Goal: Check status: Check status

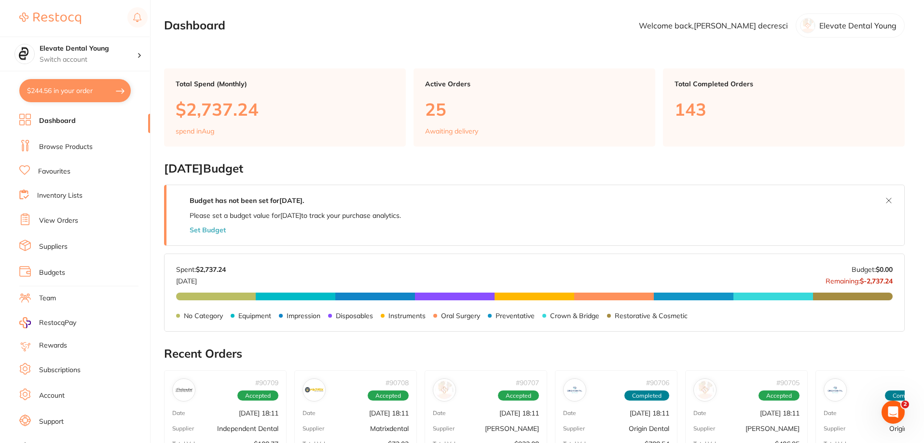
click at [80, 94] on button "$244.56 in your order" at bounding box center [74, 90] width 111 height 23
checkbox input "true"
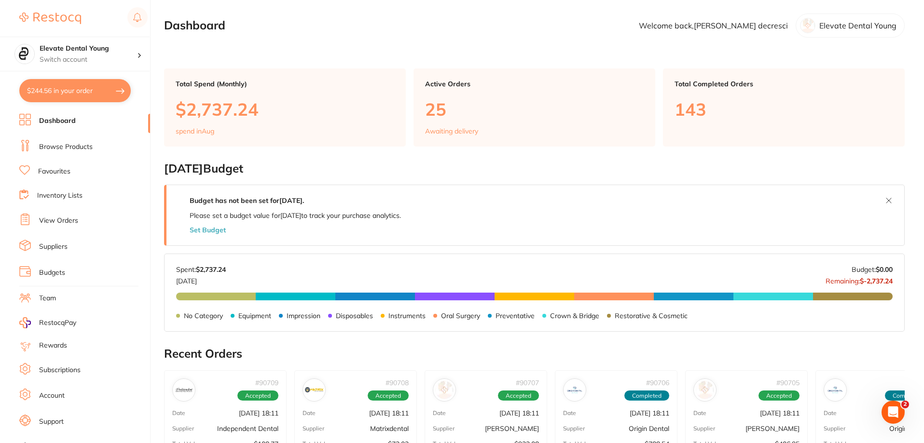
checkbox input "true"
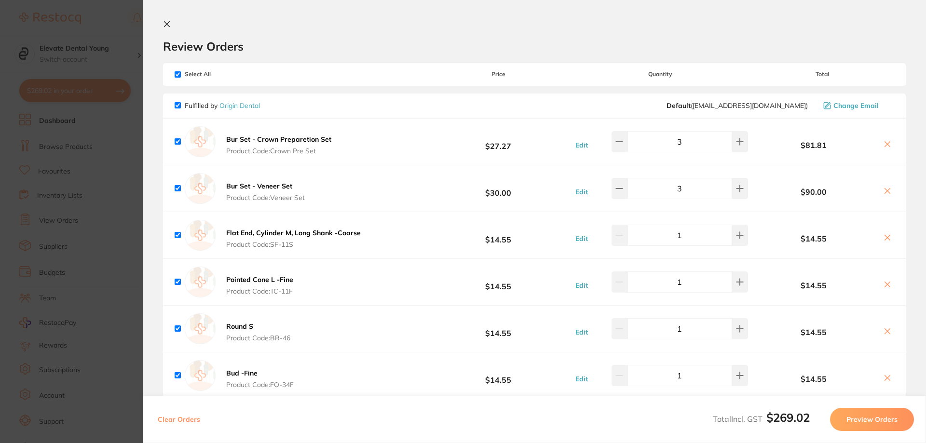
click at [107, 24] on section "Update RRP Set your pre negotiated price for this item. Item Agreed RRP (excl. …" at bounding box center [463, 221] width 926 height 443
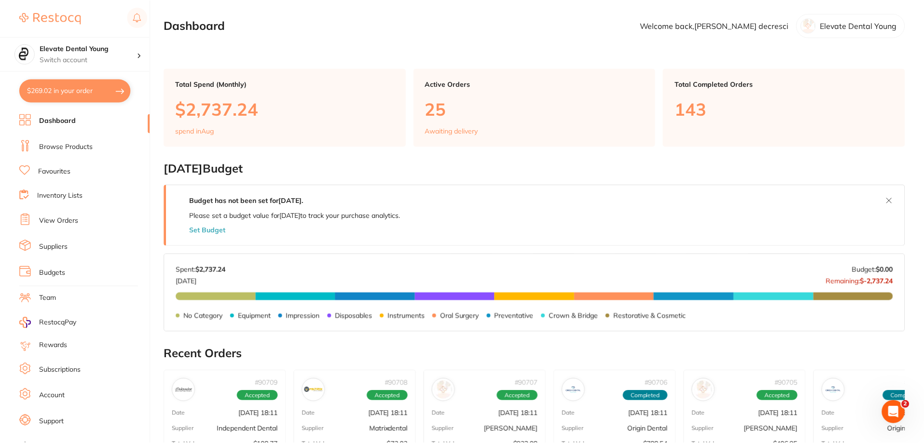
scroll to position [1, 0]
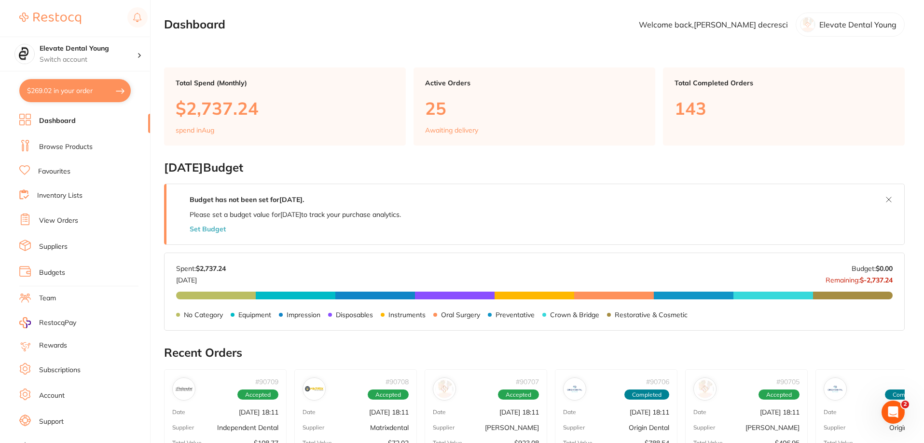
click at [70, 220] on link "View Orders" at bounding box center [58, 221] width 39 height 10
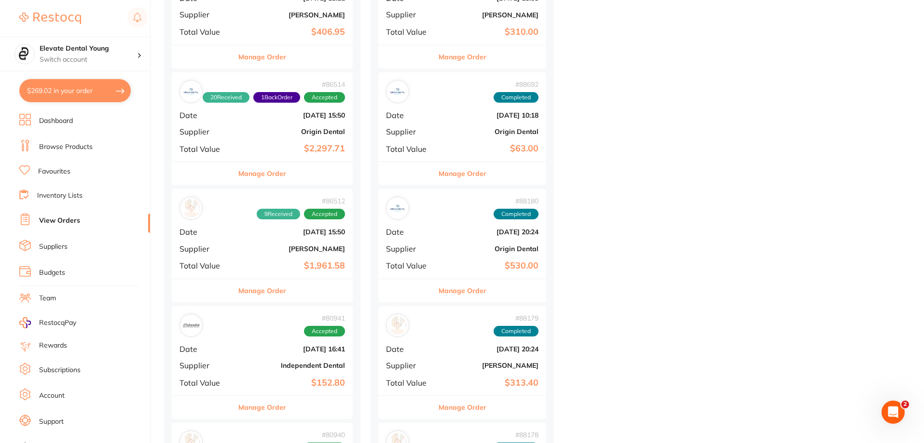
scroll to position [386, 0]
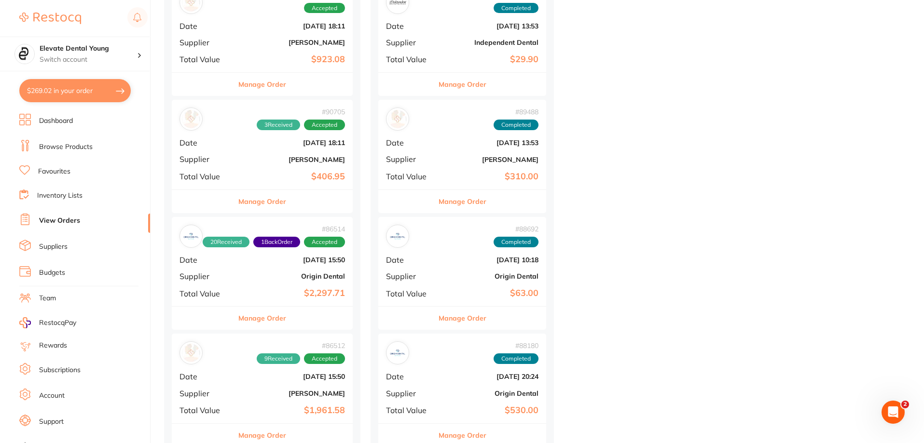
click at [299, 175] on b "$406.95" at bounding box center [292, 177] width 105 height 10
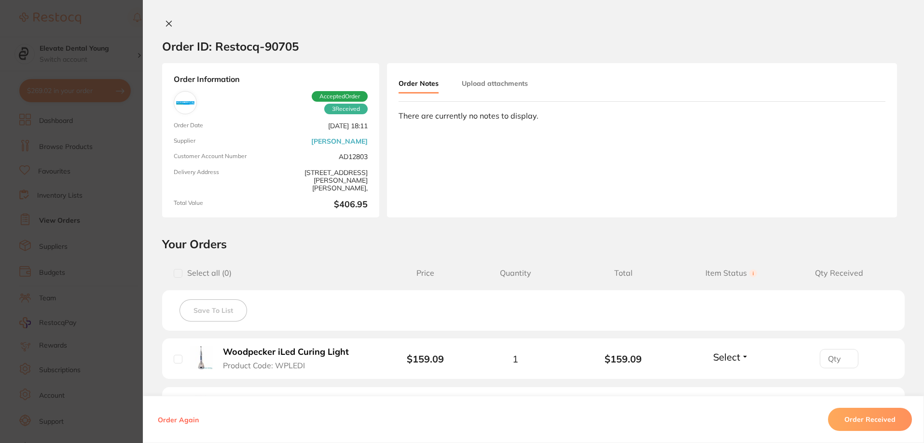
click at [171, 24] on button at bounding box center [169, 24] width 14 height 10
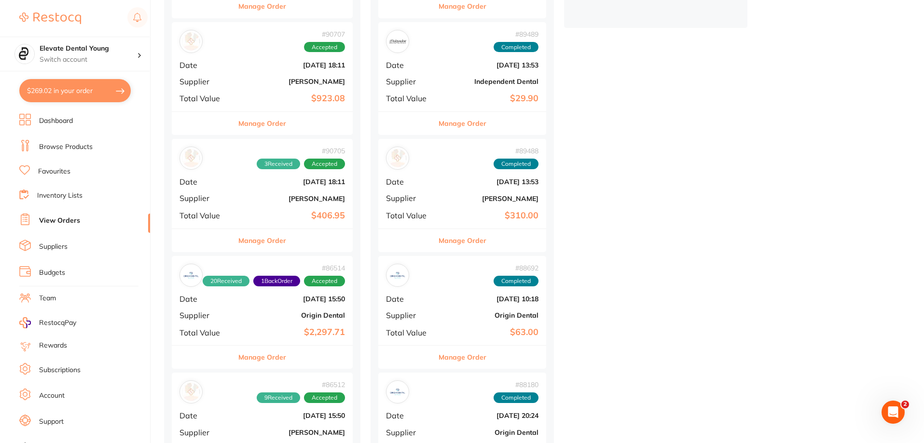
scroll to position [289, 0]
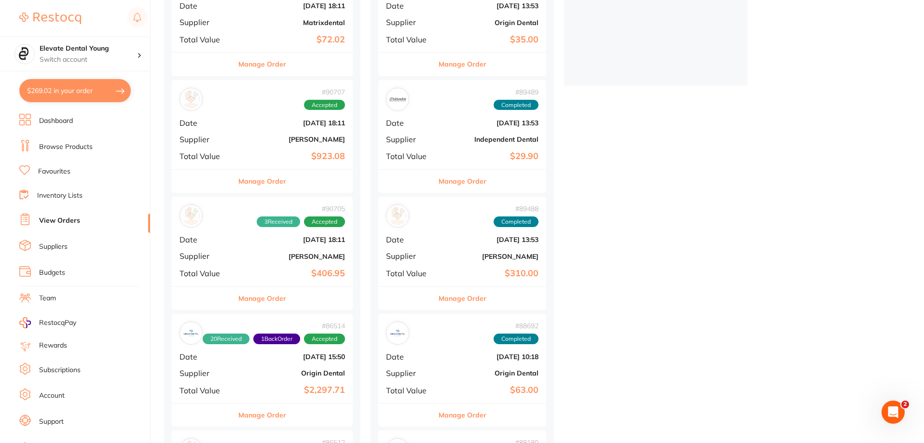
click at [288, 140] on b "[PERSON_NAME]" at bounding box center [292, 140] width 105 height 8
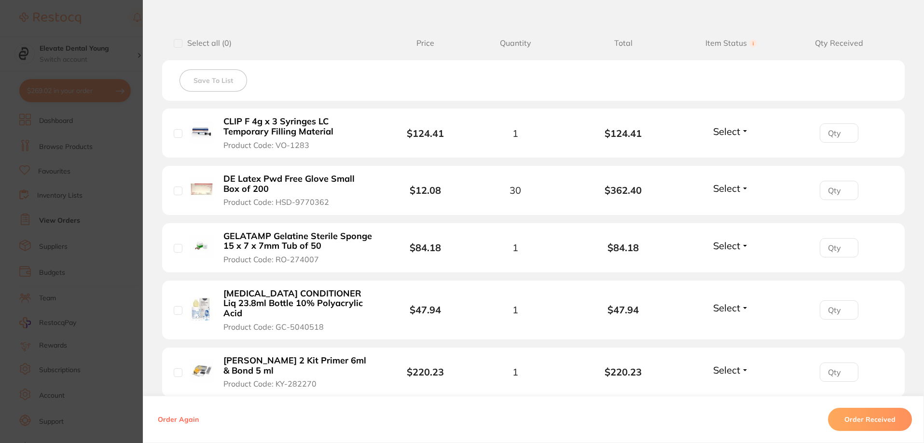
scroll to position [227, 0]
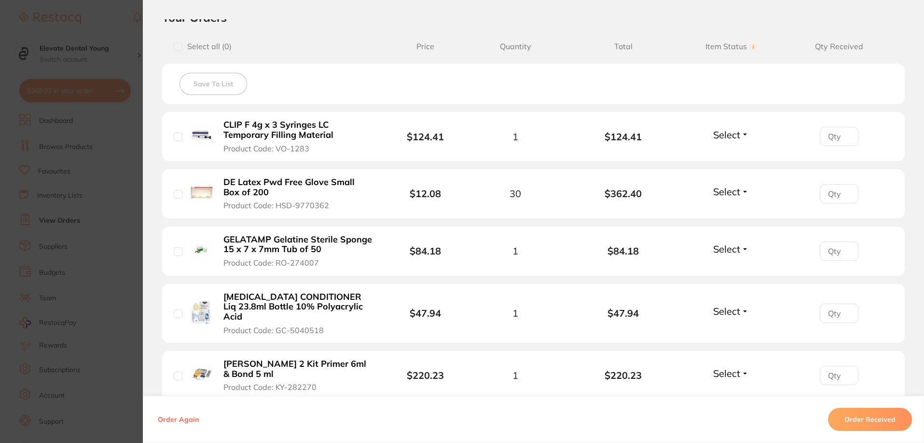
click at [733, 186] on span "Select" at bounding box center [726, 192] width 27 height 12
click at [727, 211] on span "Received" at bounding box center [731, 212] width 25 height 7
click at [840, 194] on input "number" at bounding box center [839, 193] width 39 height 19
type input "30"
click at [717, 254] on span "Select" at bounding box center [726, 249] width 27 height 12
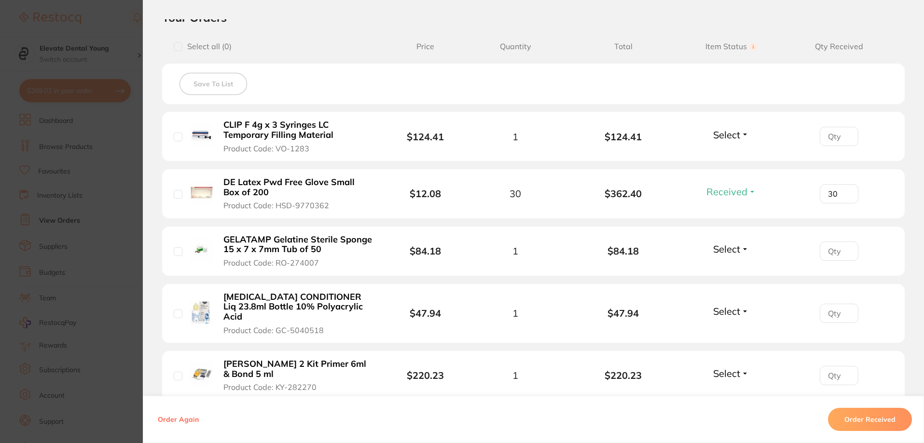
click at [732, 267] on li "GELATAMP Gelatine Sterile Sponge 15 x 7 x 7mm Tub of 50 Product Code: RO-274007…" at bounding box center [533, 252] width 743 height 50
click at [831, 248] on input "number" at bounding box center [839, 251] width 39 height 19
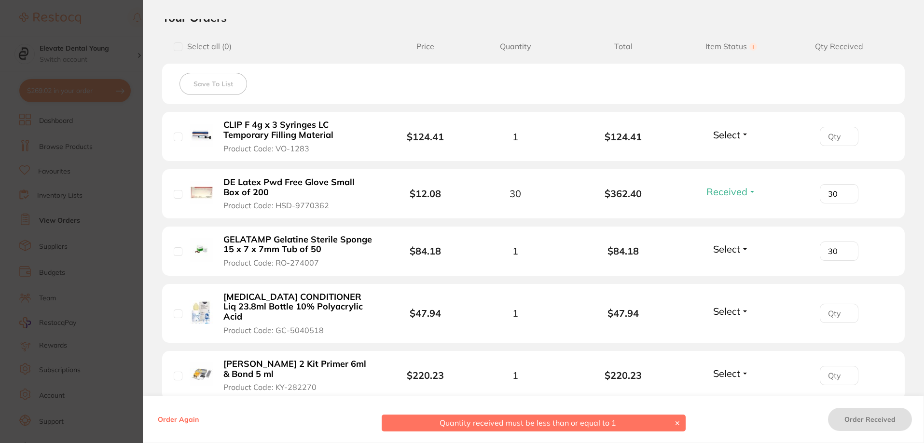
click at [744, 251] on button "Select" at bounding box center [730, 249] width 41 height 12
click at [730, 268] on span "Received" at bounding box center [731, 269] width 25 height 7
click at [740, 311] on button "Select" at bounding box center [730, 311] width 41 height 12
click at [731, 329] on span "Received" at bounding box center [731, 332] width 25 height 7
click at [838, 252] on input "30" at bounding box center [839, 251] width 39 height 19
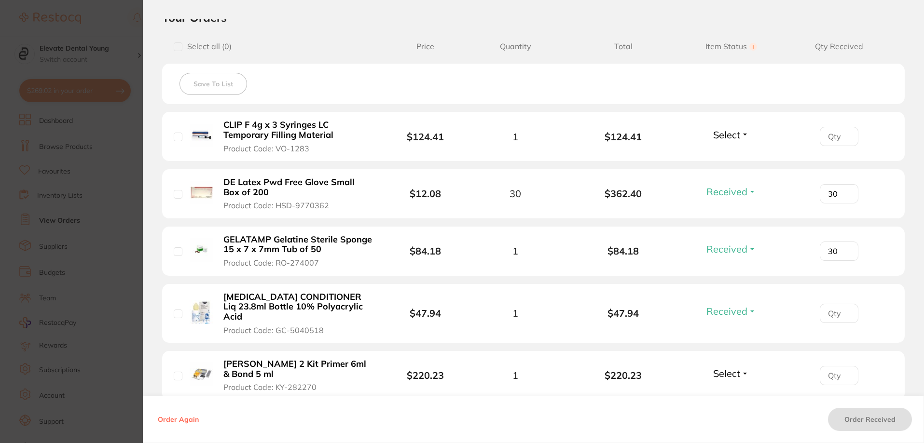
type input "3"
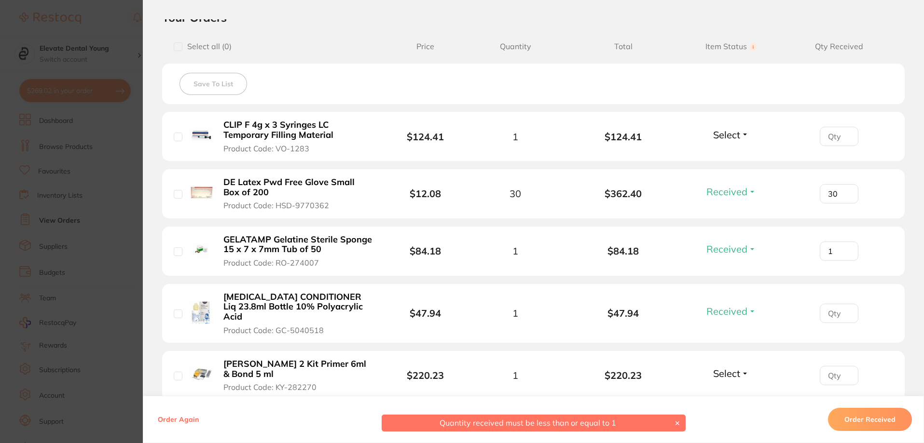
type input "1"
click at [735, 368] on span "Select" at bounding box center [726, 374] width 27 height 12
click at [730, 391] on span "Received" at bounding box center [731, 394] width 25 height 7
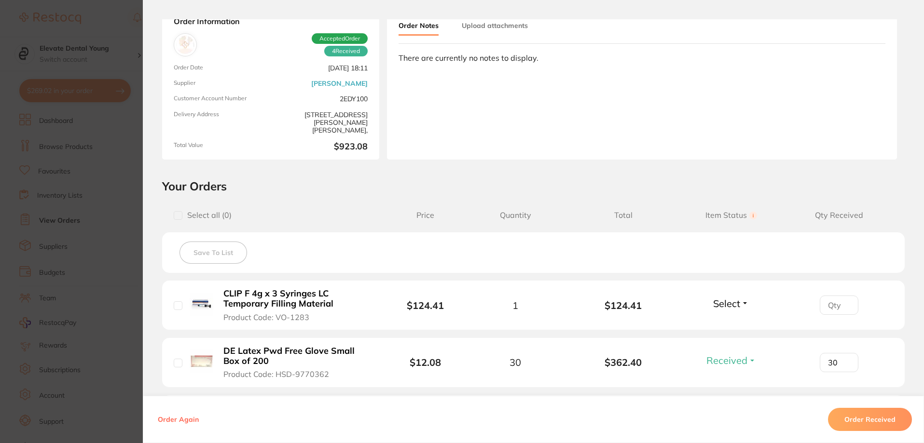
scroll to position [0, 0]
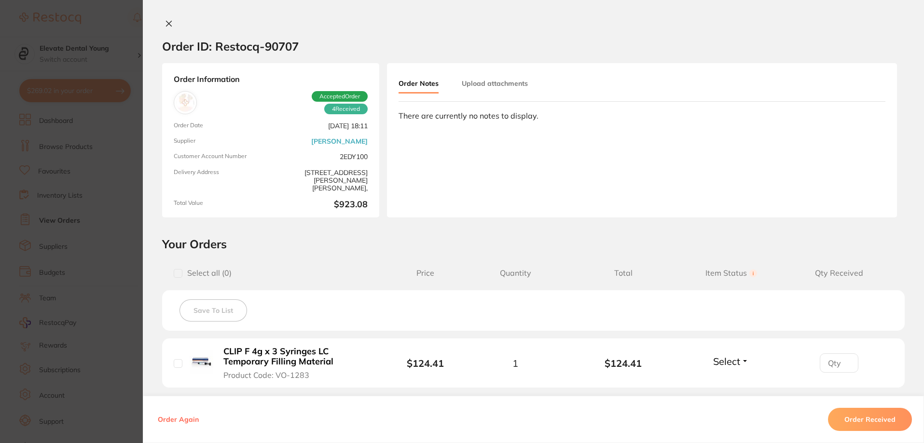
click at [162, 27] on button at bounding box center [169, 24] width 14 height 10
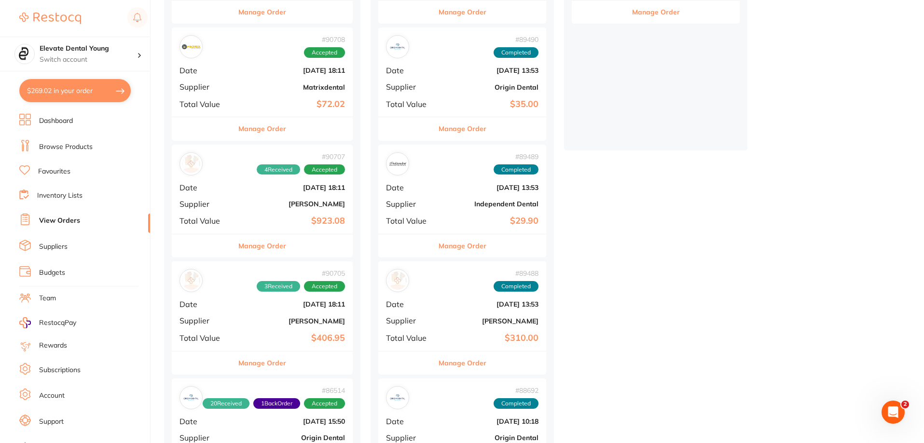
scroll to position [97, 0]
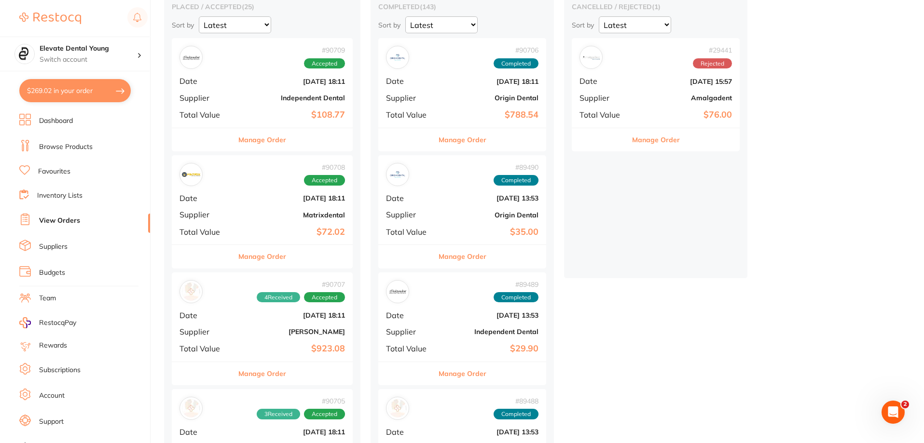
click at [669, 210] on div "cancelled / rejected ( 1 ) Sort by Latest Notification # 29441 Rejected Date [D…" at bounding box center [655, 134] width 183 height 290
